Goal: Task Accomplishment & Management: Manage account settings

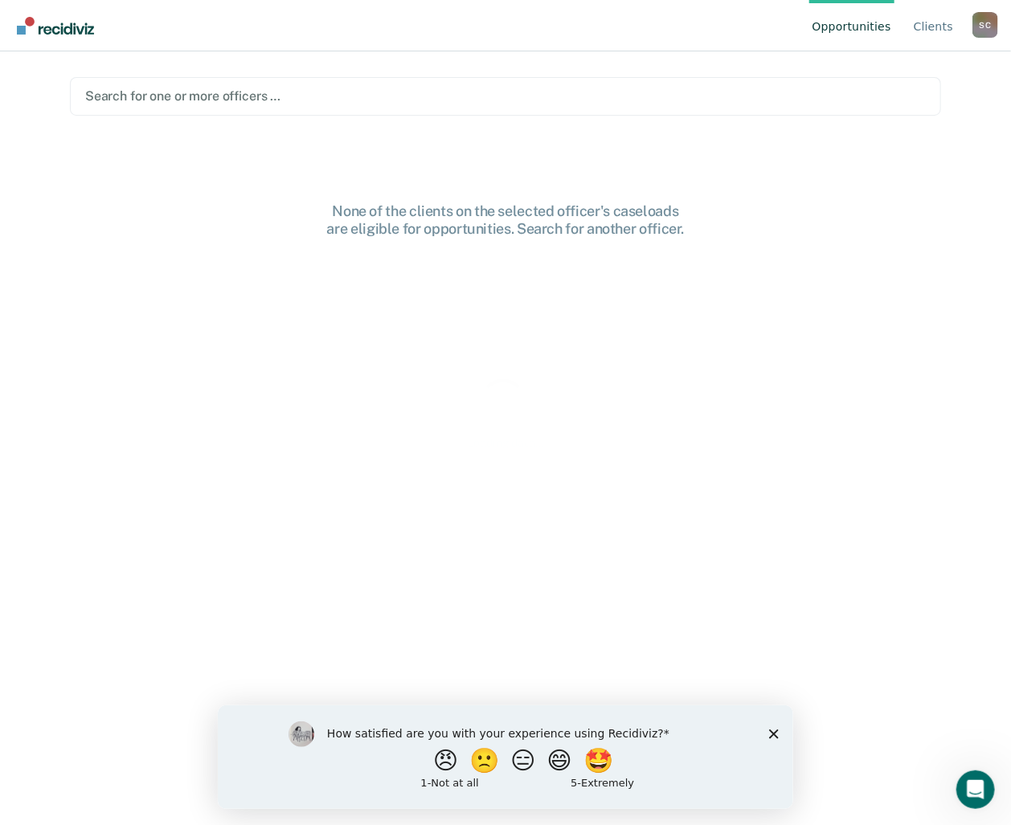
drag, startPoint x: 773, startPoint y: 733, endPoint x: 1021, endPoint y: 1429, distance: 739.4
click at [773, 733] on polygon "Close survey" at bounding box center [773, 734] width 10 height 10
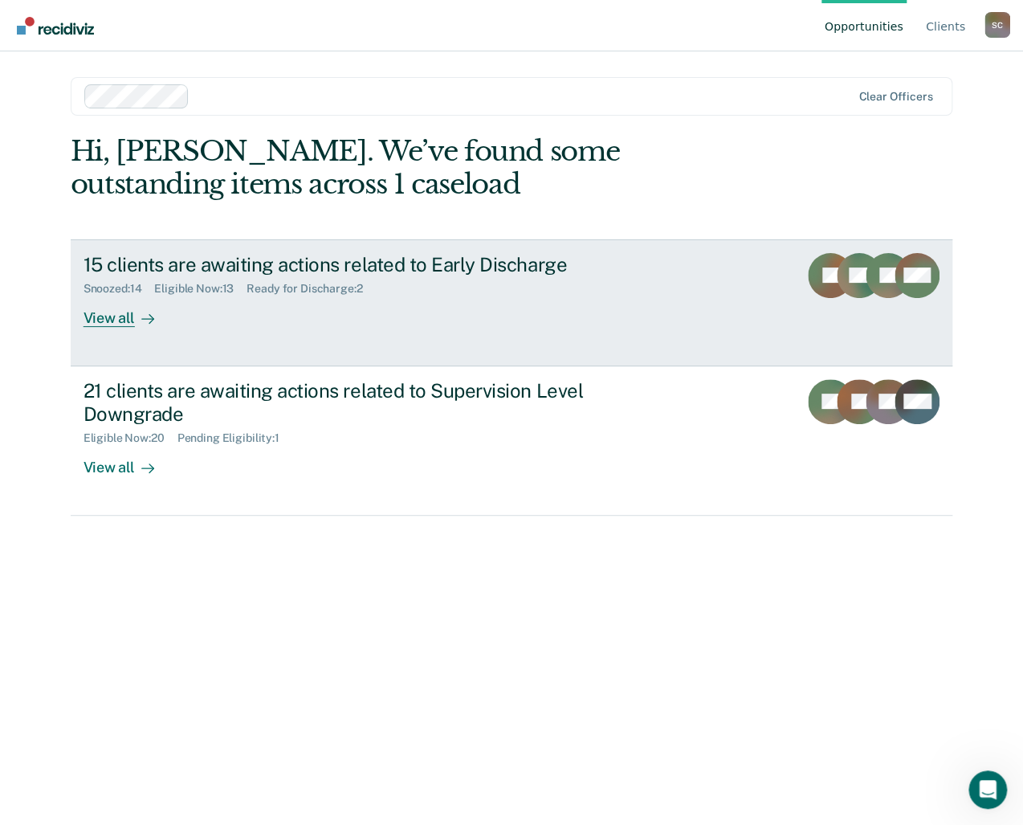
click at [294, 293] on div "Ready for Discharge : 2" at bounding box center [311, 289] width 129 height 14
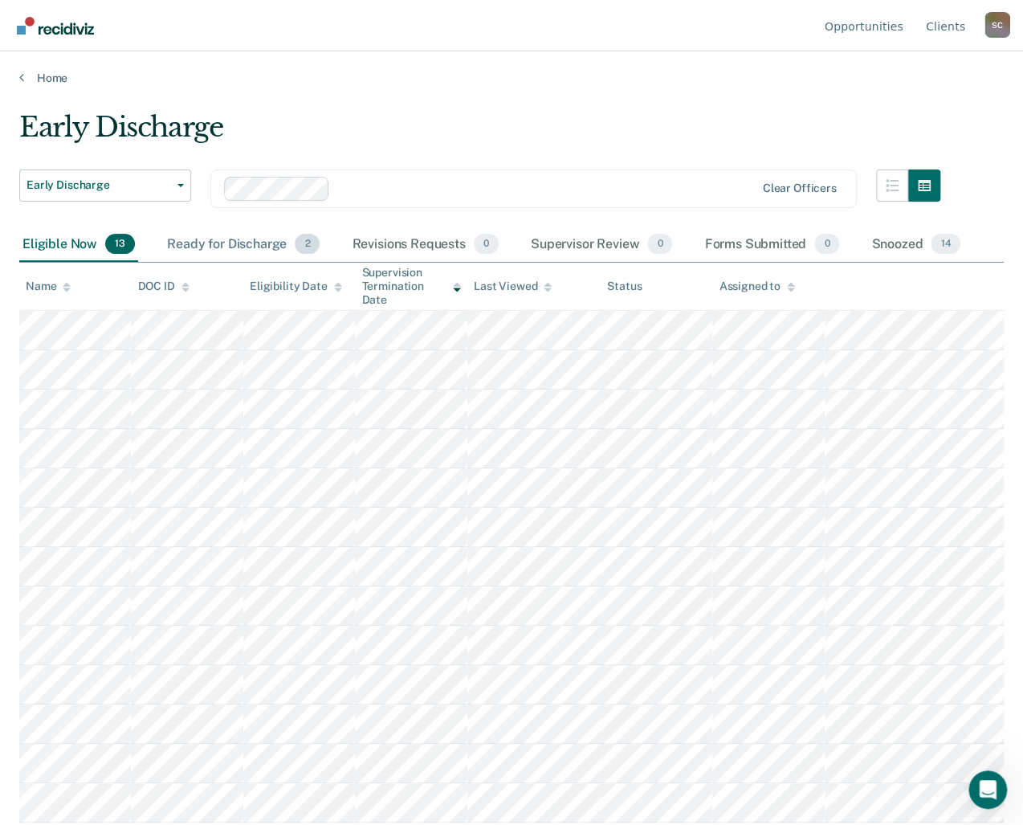
click at [265, 245] on div "Ready for Discharge 2" at bounding box center [243, 244] width 159 height 35
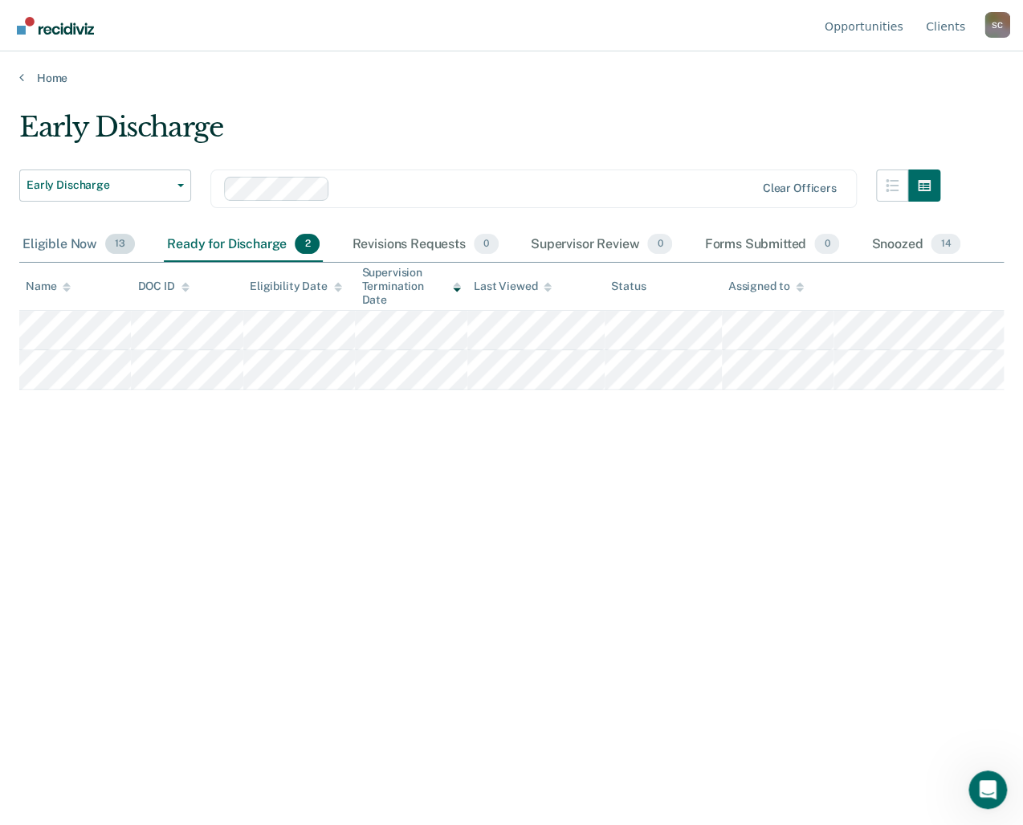
click at [87, 239] on div "Eligible Now 13" at bounding box center [78, 244] width 119 height 35
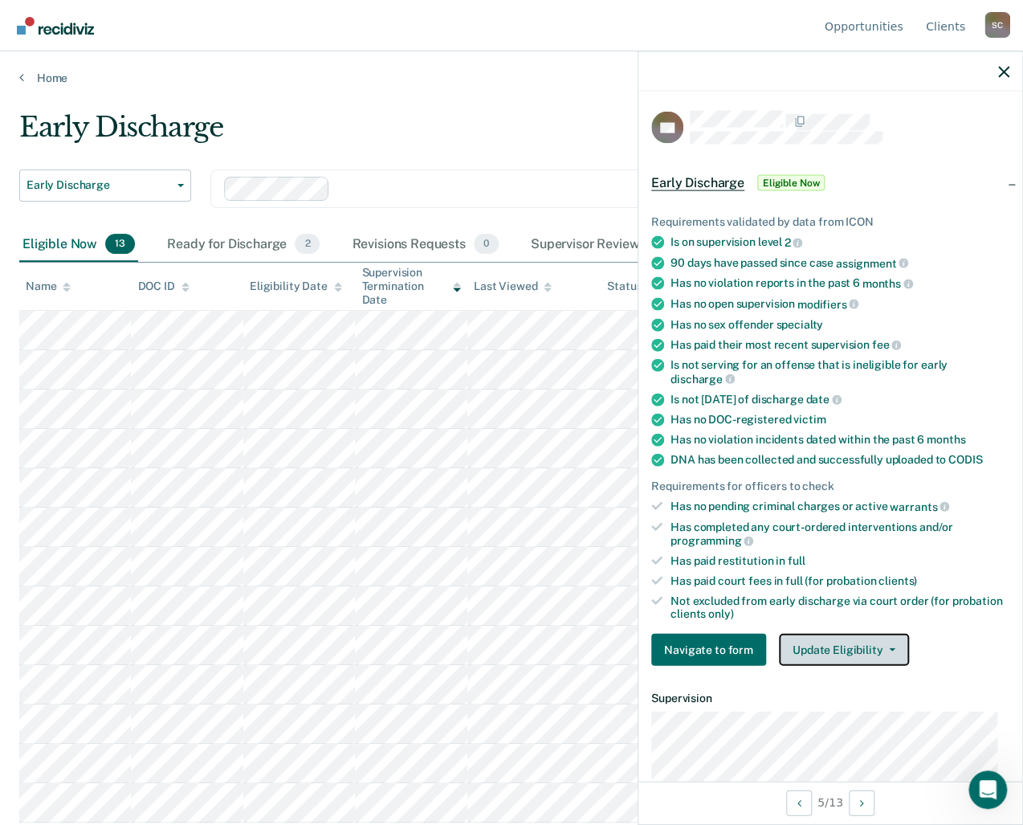
click at [884, 636] on button "Update Eligibility" at bounding box center [844, 650] width 130 height 32
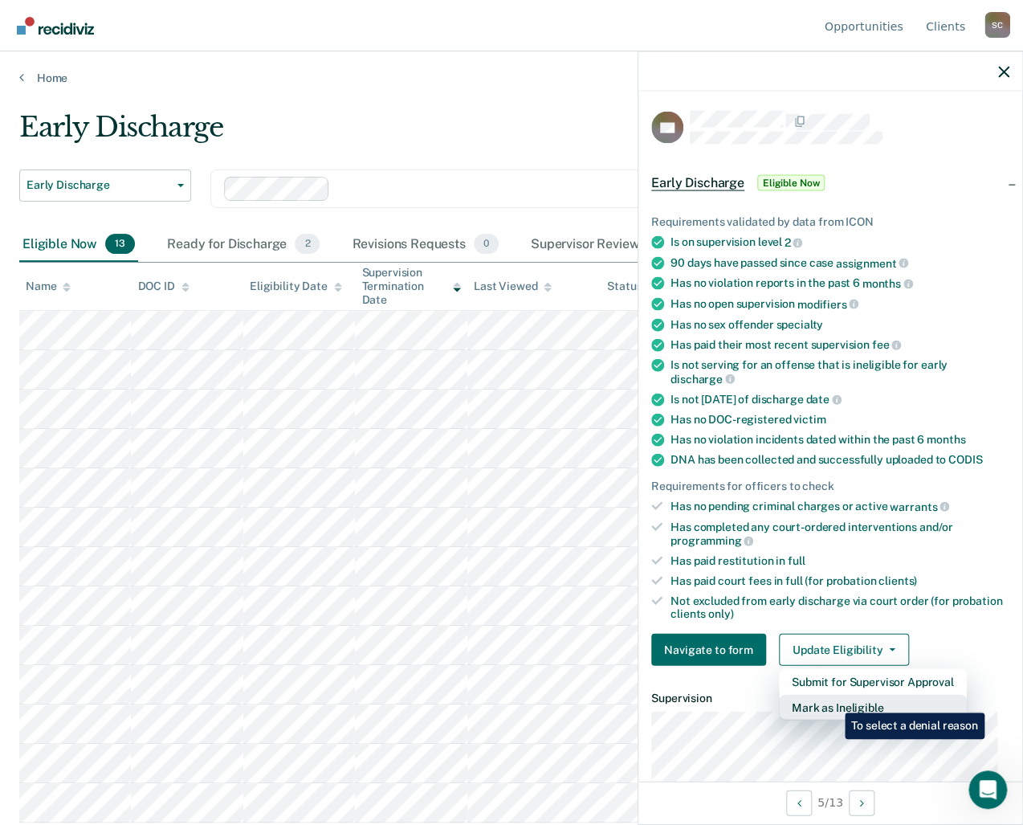
click at [833, 700] on button "Mark as Ineligible" at bounding box center [873, 708] width 188 height 26
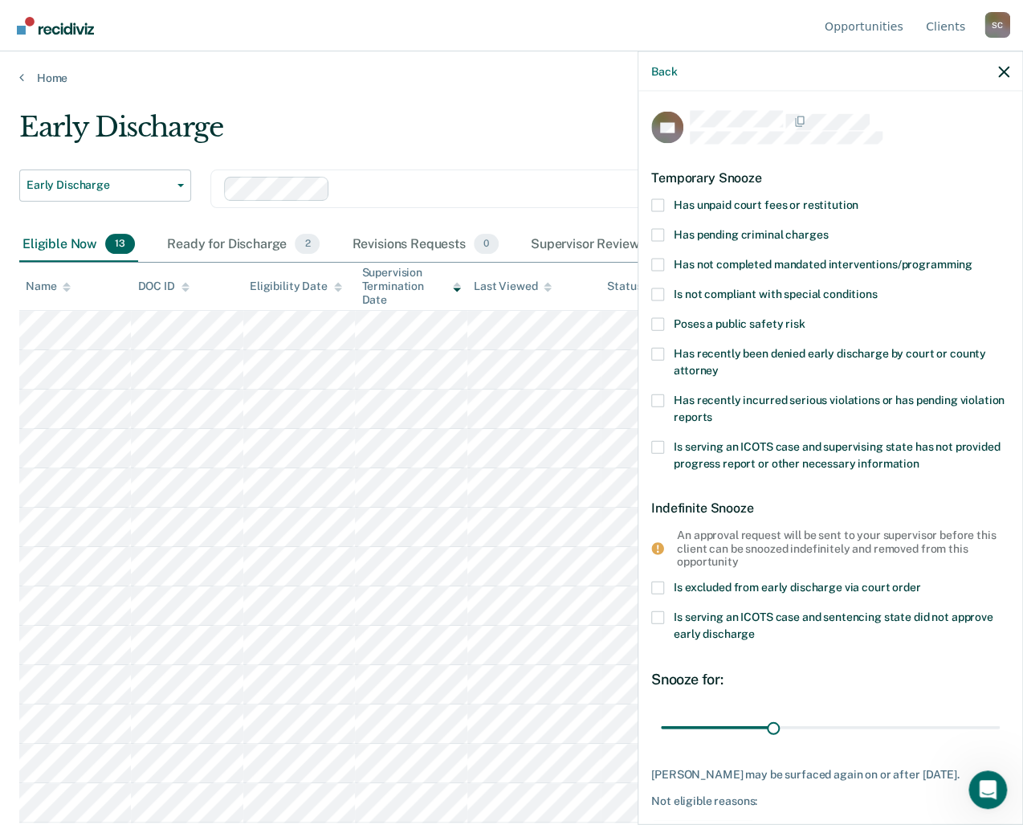
click at [661, 200] on span at bounding box center [657, 204] width 13 height 13
click at [859, 198] on input "Has unpaid court fees or restitution" at bounding box center [859, 198] width 0 height 0
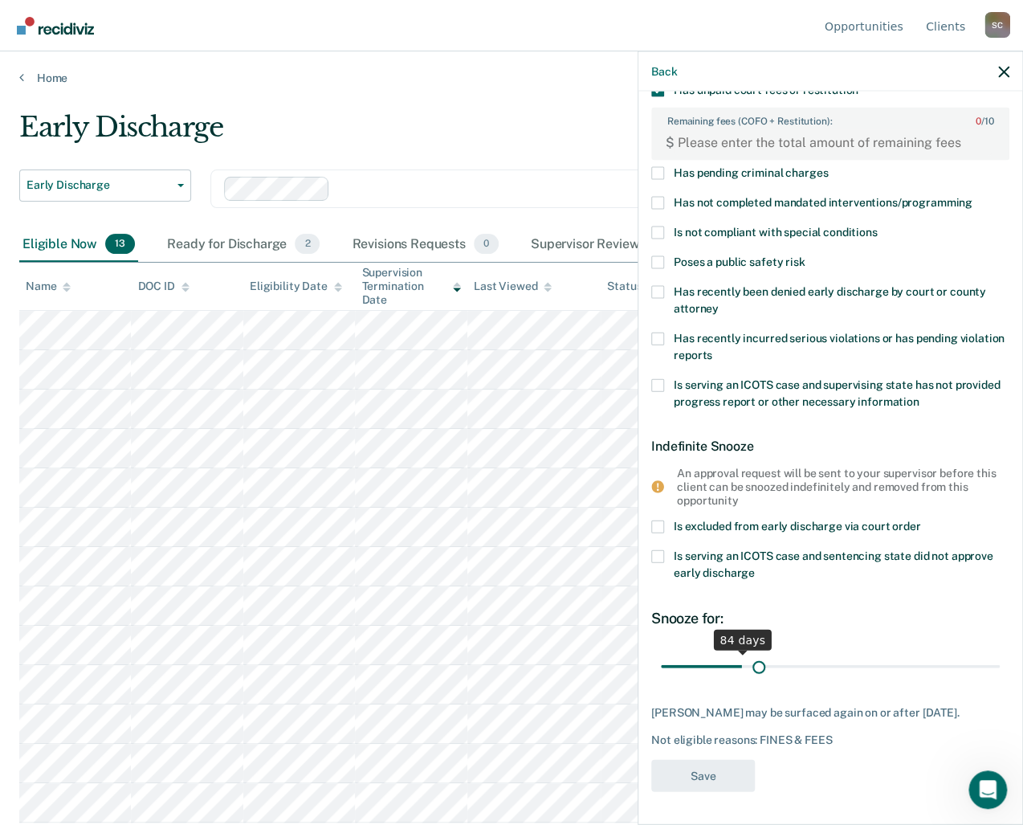
scroll to position [112, 0]
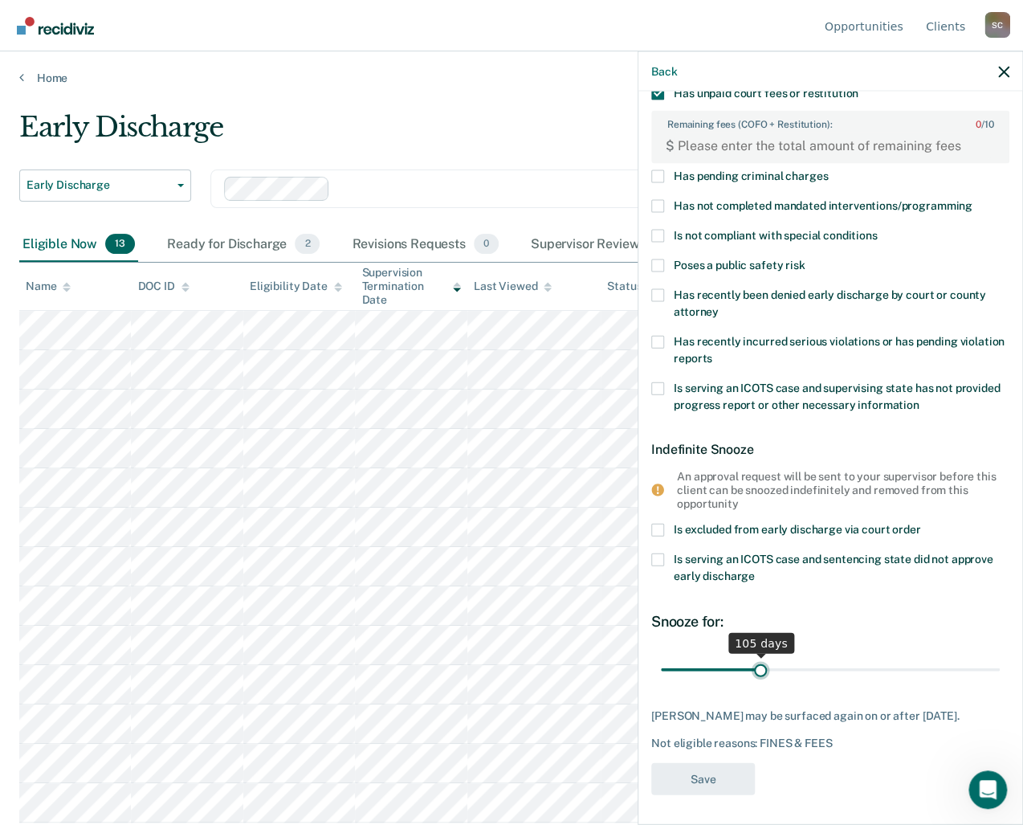
drag, startPoint x: 690, startPoint y: 655, endPoint x: 757, endPoint y: 656, distance: 66.7
type input "105"
click at [757, 656] on input "range" at bounding box center [830, 669] width 339 height 28
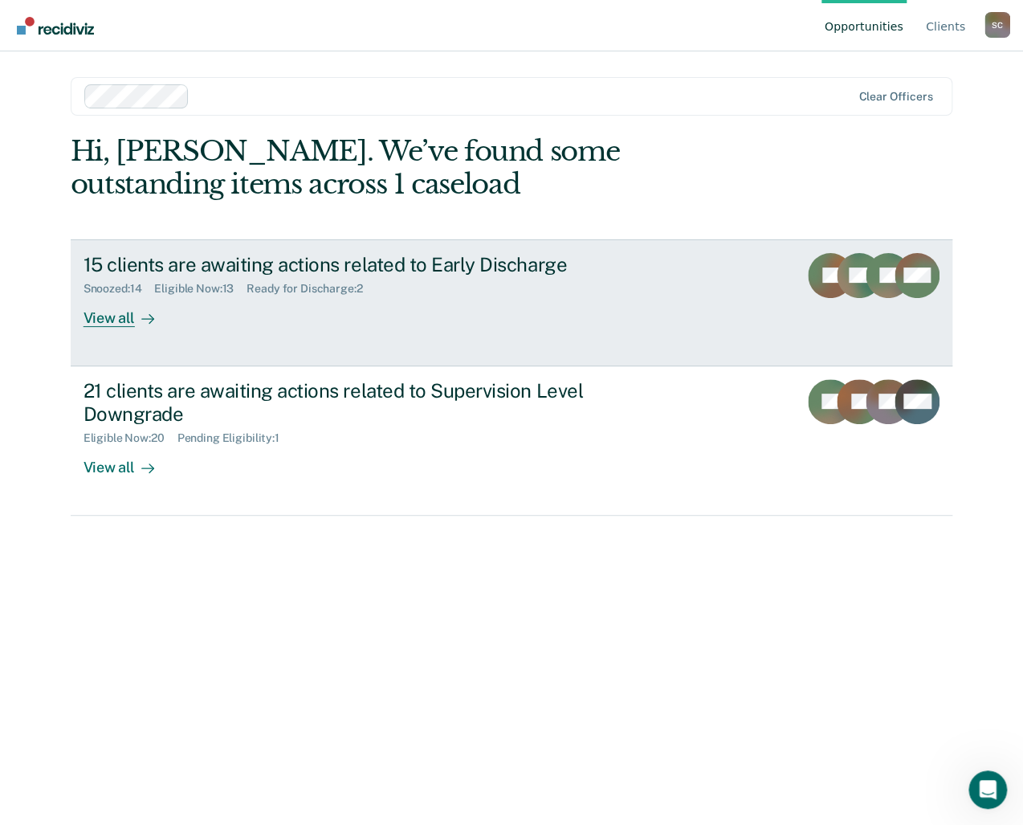
click at [304, 288] on div "Ready for Discharge : 2" at bounding box center [311, 289] width 129 height 14
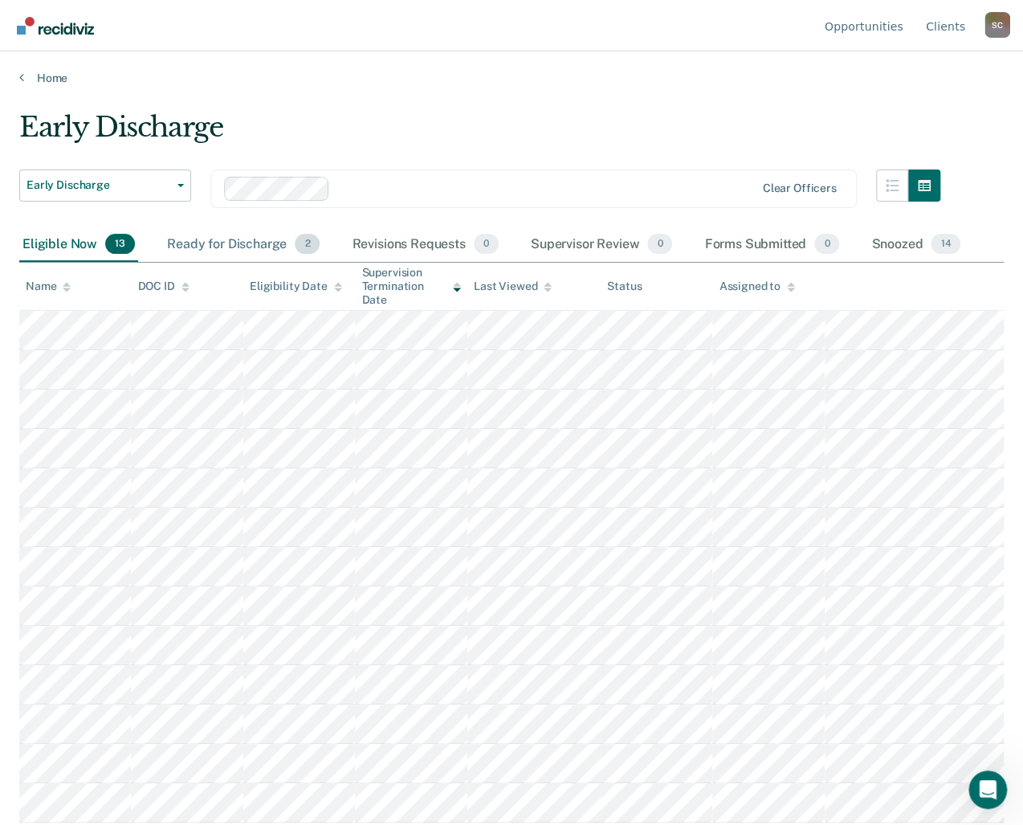
click at [245, 242] on div "Ready for Discharge 2" at bounding box center [243, 244] width 159 height 35
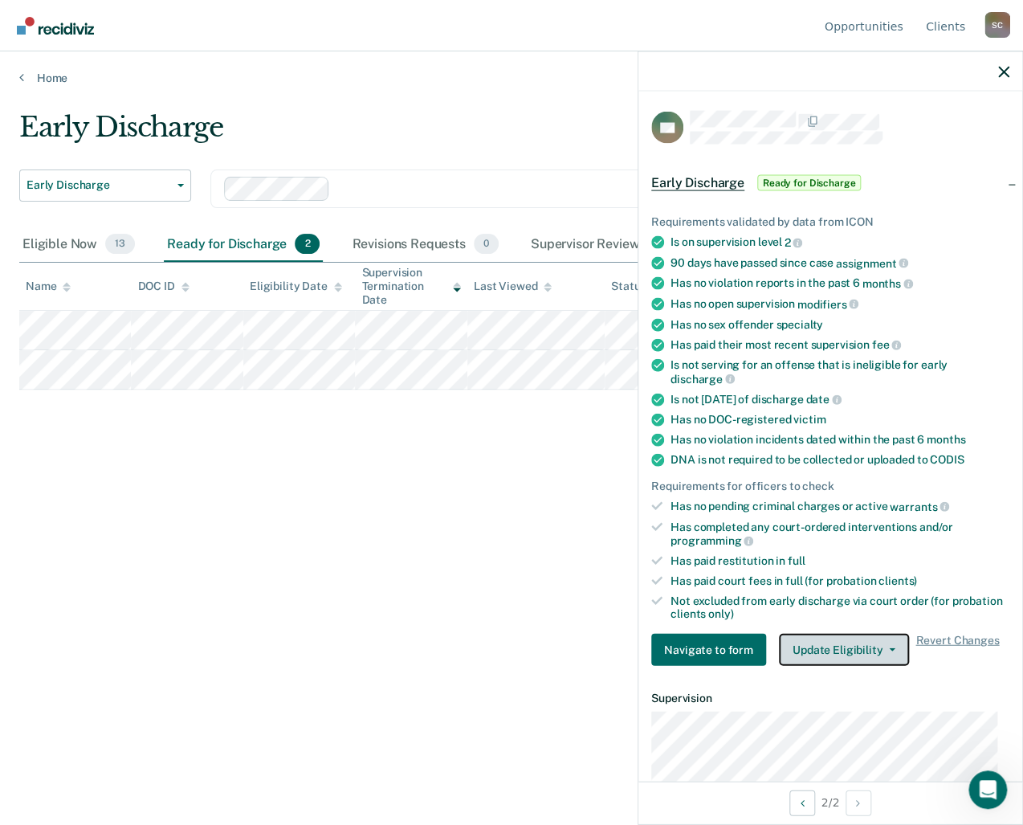
click at [884, 648] on button "Update Eligibility" at bounding box center [844, 650] width 130 height 32
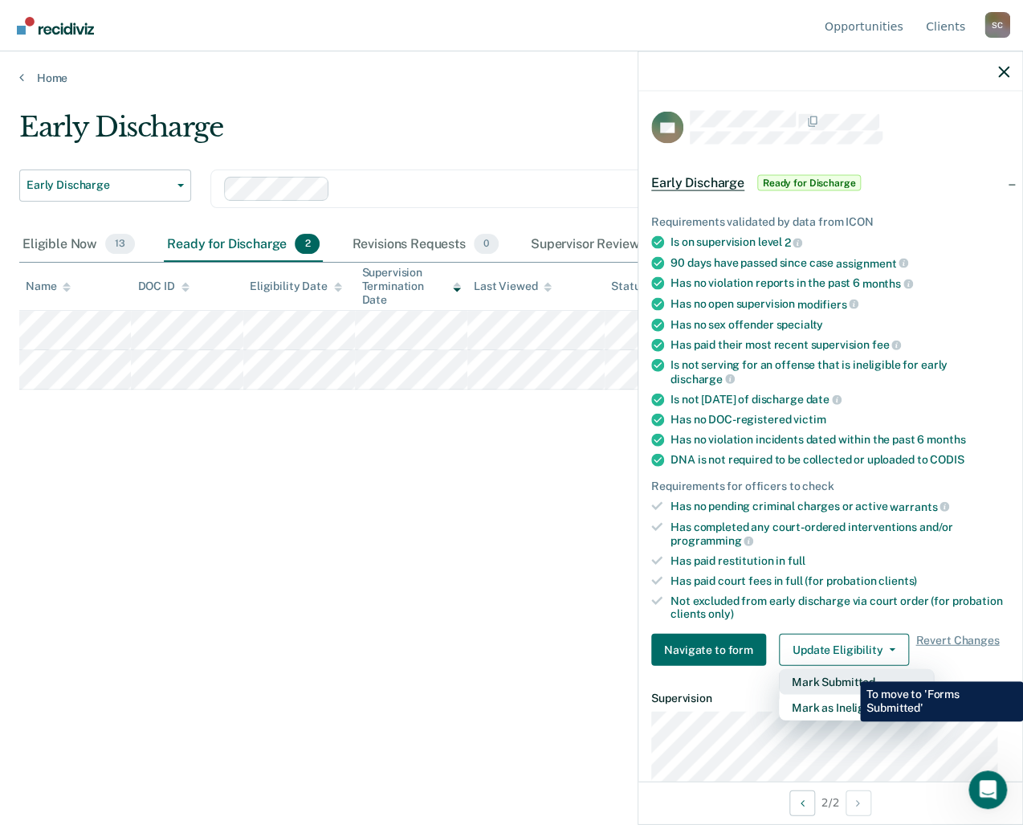
click at [848, 669] on button "Mark Submitted" at bounding box center [856, 682] width 155 height 26
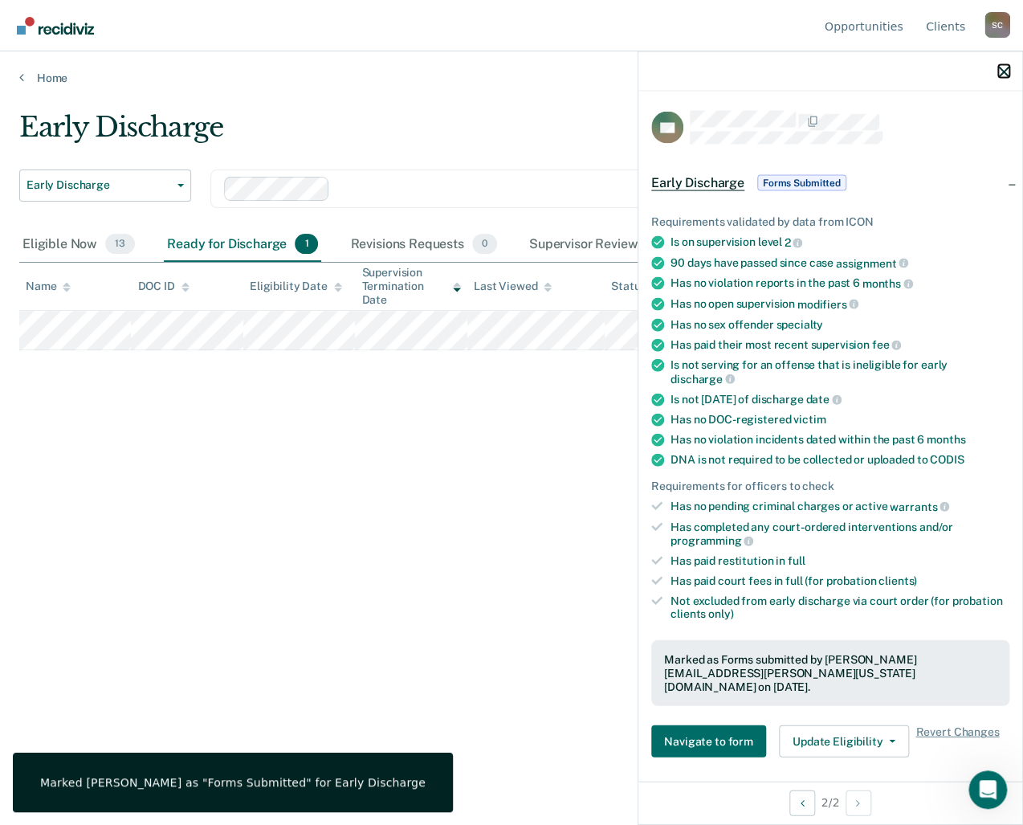
click at [1005, 71] on icon "button" at bounding box center [1003, 71] width 11 height 11
